Goal: Task Accomplishment & Management: Manage account settings

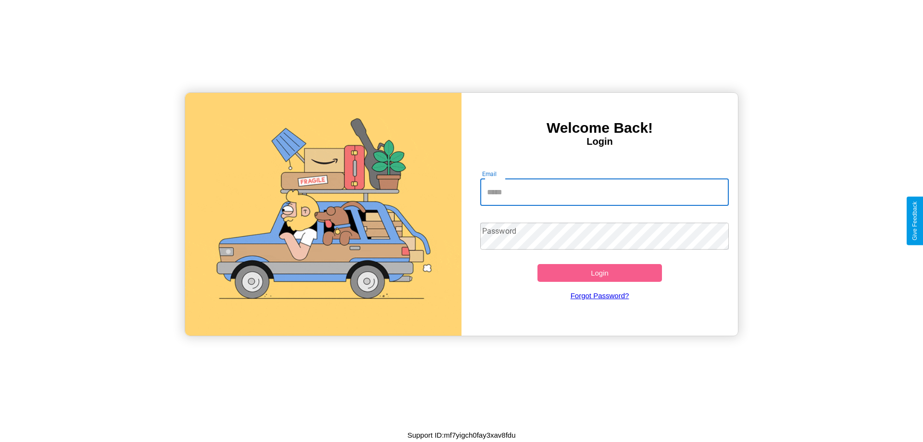
click at [605, 192] on input "Email" at bounding box center [604, 192] width 249 height 27
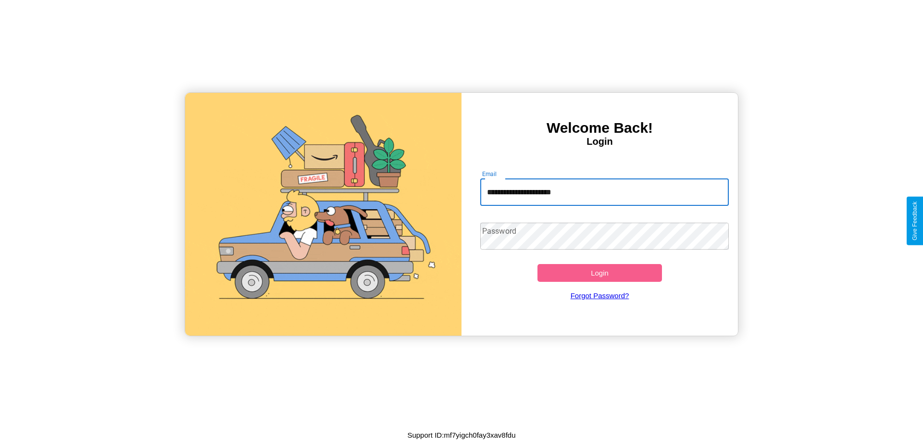
type input "**********"
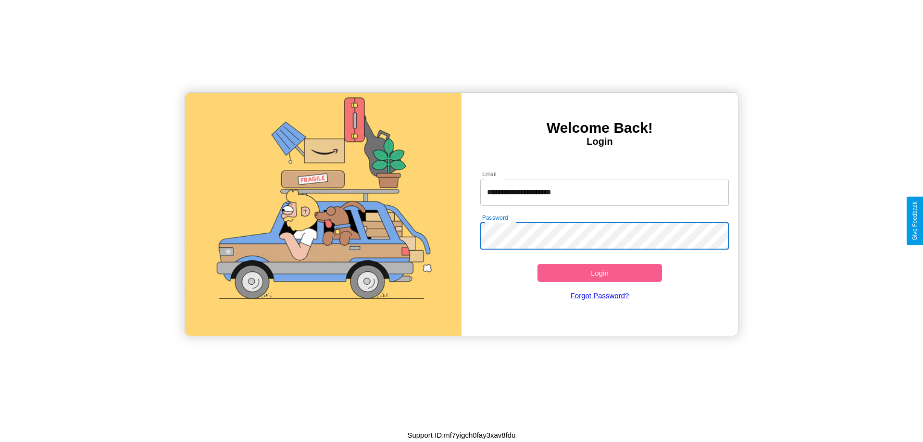
click at [600, 273] on button "Login" at bounding box center [600, 273] width 125 height 18
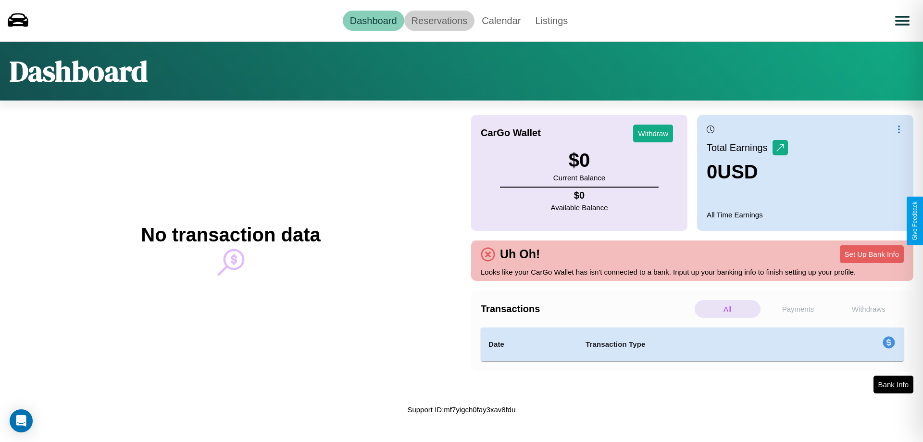
click at [439, 20] on link "Reservations" at bounding box center [439, 21] width 71 height 20
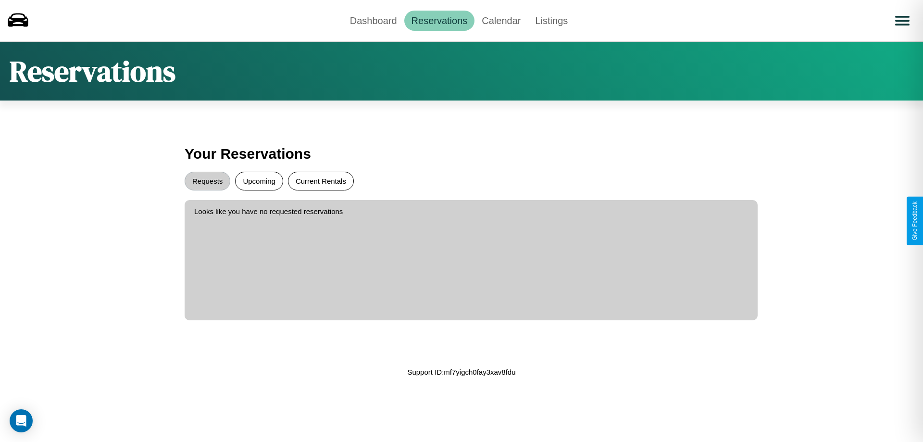
click at [321, 181] on button "Current Rentals" at bounding box center [321, 181] width 66 height 19
click at [207, 181] on button "Requests" at bounding box center [208, 181] width 46 height 19
